Goal: Task Accomplishment & Management: Complete application form

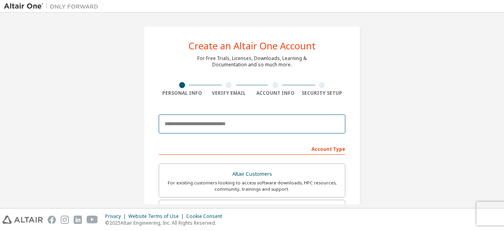
click at [225, 128] on body "Create an Altair One Account For Free Trials, Licenses, Downloads, Learning & D…" at bounding box center [252, 115] width 504 height 231
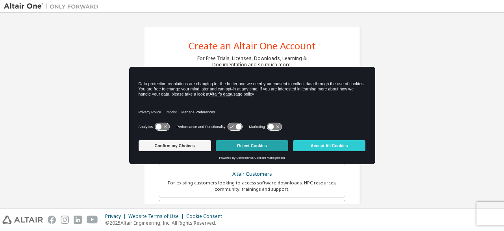
click at [235, 145] on button "Reject Cookies" at bounding box center [252, 145] width 73 height 11
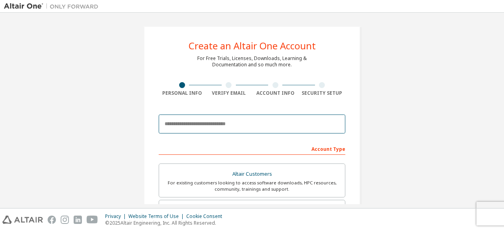
click at [226, 127] on input "email" at bounding box center [252, 123] width 187 height 19
type input "**********"
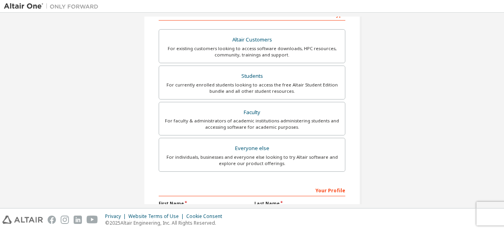
scroll to position [134, 0]
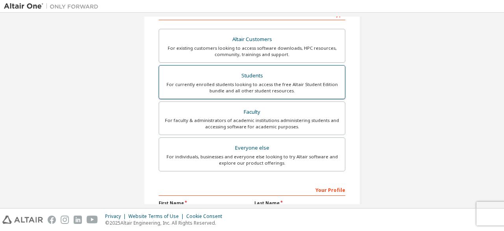
click at [249, 82] on div "For currently enrolled students looking to access the free Altair Student Editi…" at bounding box center [252, 87] width 177 height 13
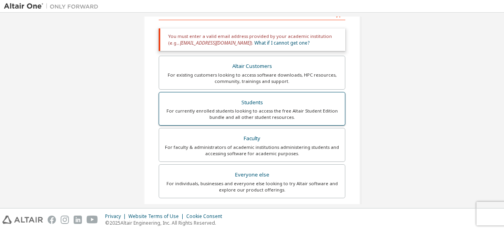
scroll to position [255, 0]
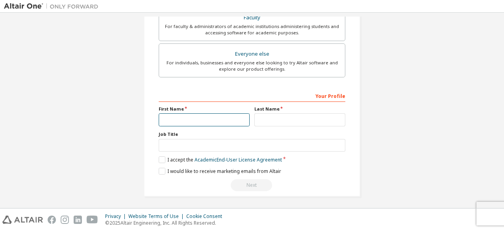
click at [211, 119] on input "text" at bounding box center [204, 119] width 91 height 13
type input "******"
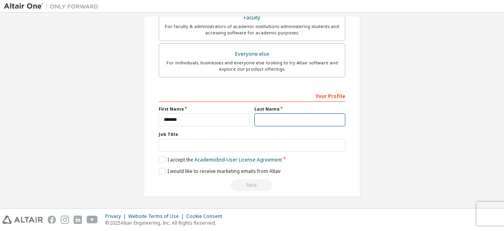
click at [265, 120] on input "text" at bounding box center [300, 119] width 91 height 13
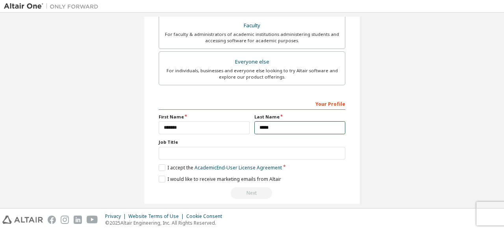
scroll to position [249, 0]
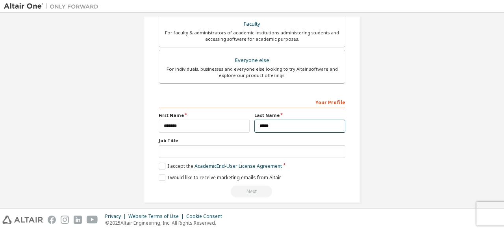
type input "*****"
click at [163, 162] on label "I accept the Academic End-User License Agreement" at bounding box center [220, 165] width 123 height 7
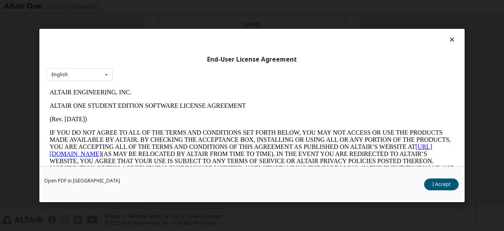
scroll to position [0, 0]
click at [448, 182] on button "I Accept" at bounding box center [441, 184] width 35 height 12
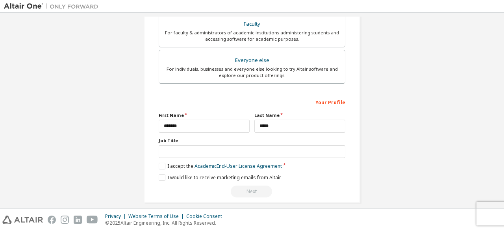
scroll to position [255, 0]
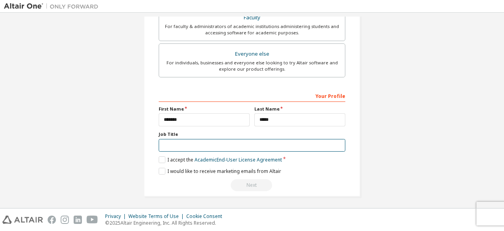
click at [227, 144] on input "text" at bounding box center [252, 145] width 187 height 13
type input "*"
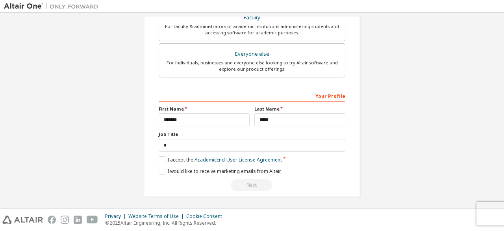
click at [314, 167] on div "I would like to receive marketing emails from Altair" at bounding box center [252, 170] width 187 height 7
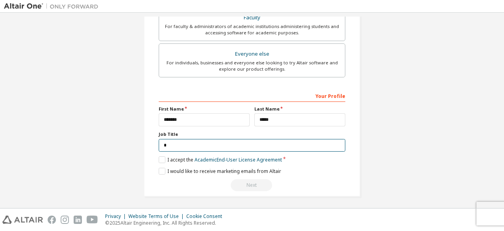
click at [177, 141] on input "*" at bounding box center [252, 145] width 187 height 13
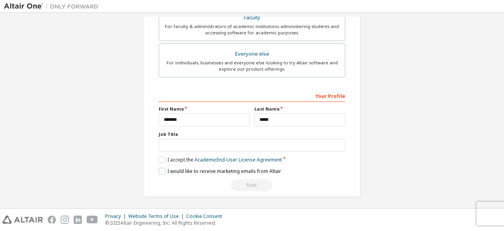
click at [160, 169] on label "I would like to receive marketing emails from Altair" at bounding box center [220, 170] width 123 height 7
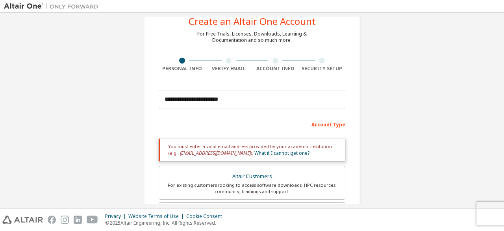
scroll to position [26, 0]
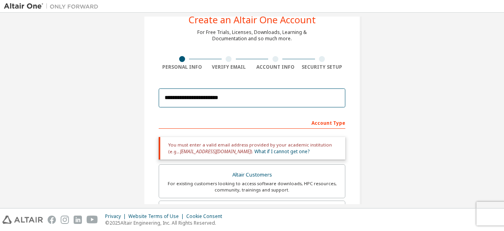
click at [246, 97] on input "**********" at bounding box center [252, 97] width 187 height 19
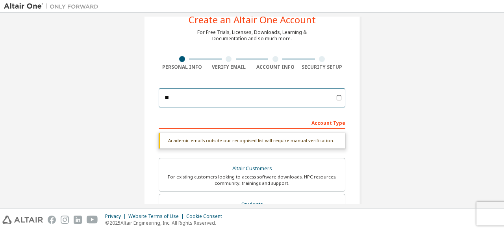
type input "*"
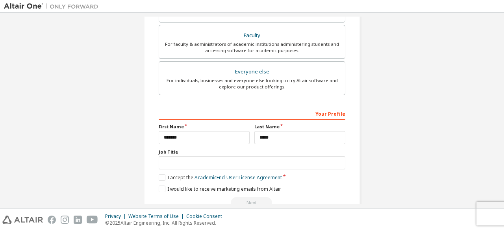
scroll to position [248, 0]
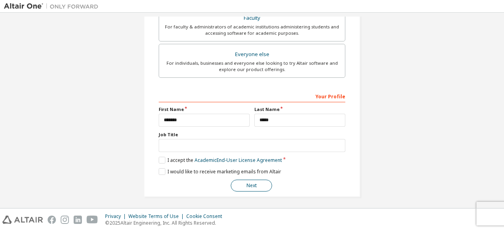
type input "**********"
click at [247, 179] on button "Next" at bounding box center [251, 185] width 41 height 12
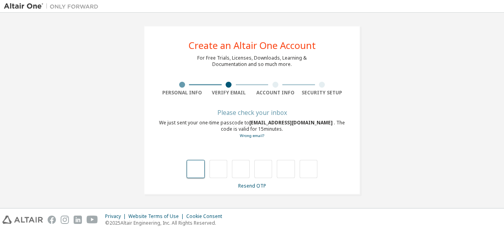
scroll to position [0, 0]
type input "*"
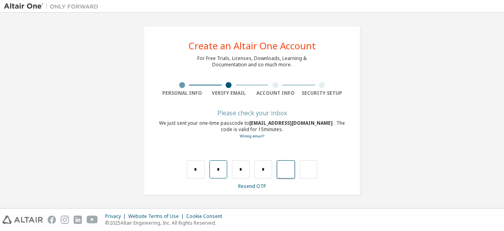
type input "*"
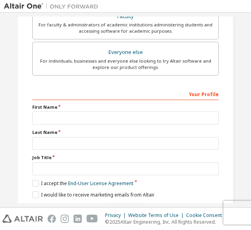
scroll to position [254, 0]
